Goal: Navigation & Orientation: Understand site structure

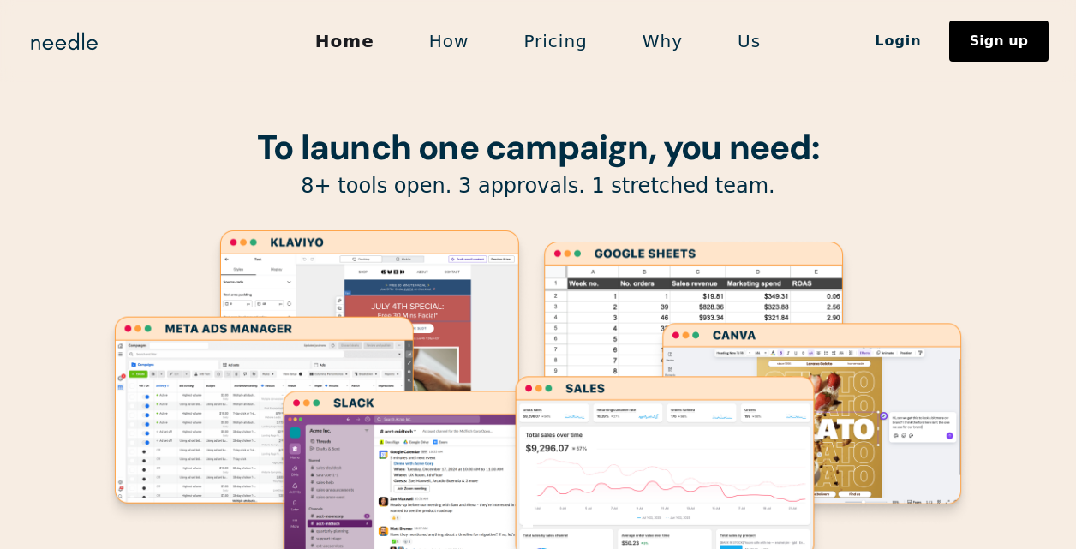
click at [565, 43] on link "Pricing" at bounding box center [555, 41] width 118 height 36
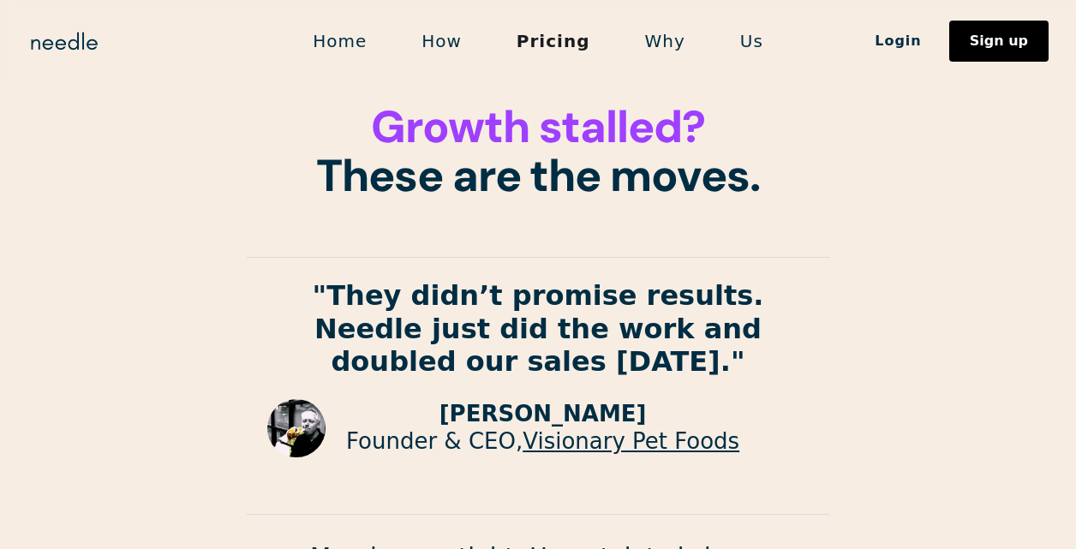
click at [664, 37] on link "Why" at bounding box center [665, 41] width 95 height 36
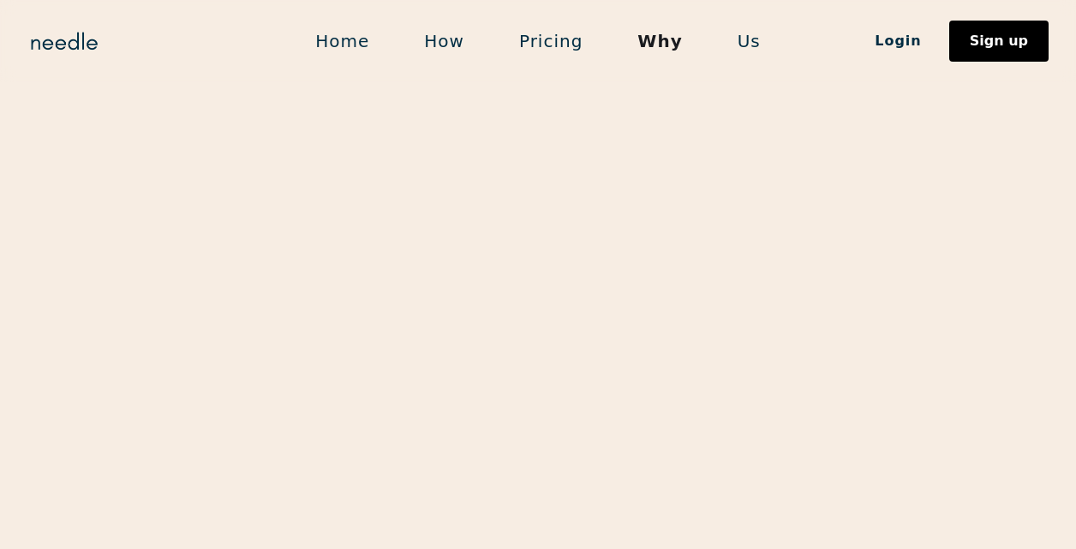
scroll to position [1371, 0]
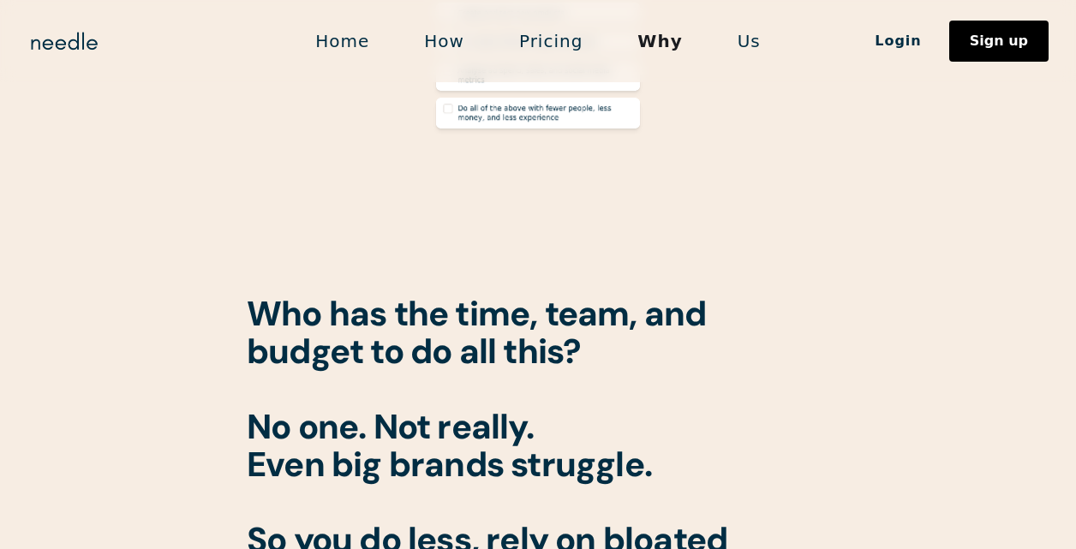
click at [734, 38] on link "Us" at bounding box center [749, 41] width 78 height 36
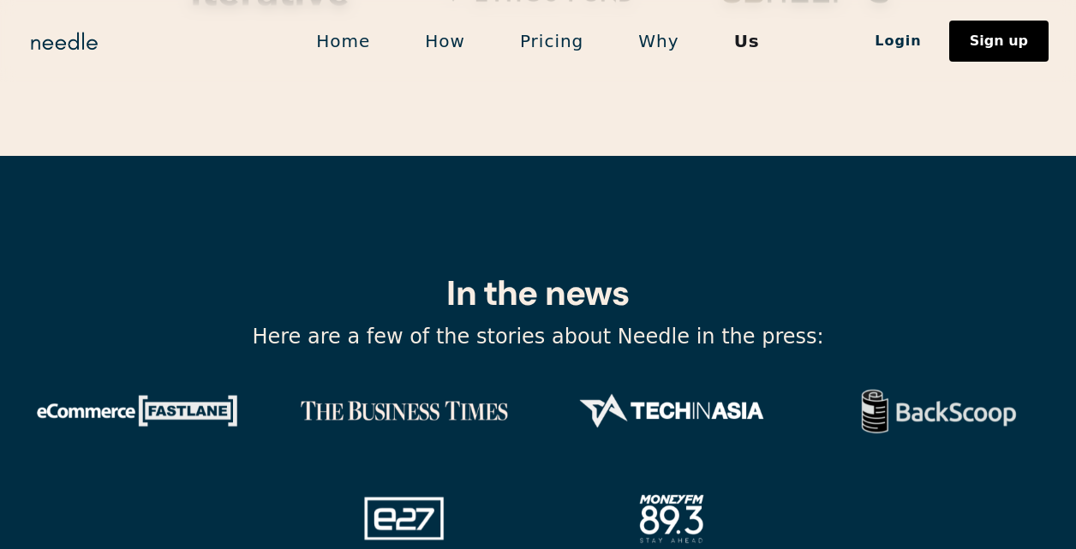
scroll to position [5793, 0]
